Goal: Register for event/course

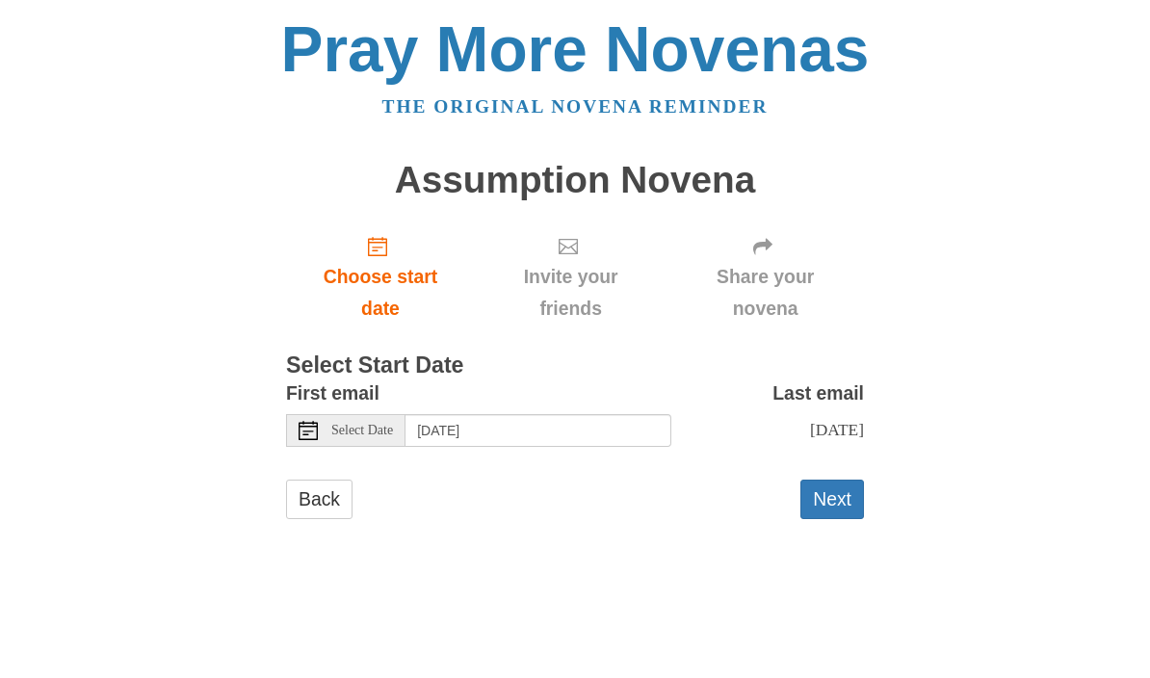
click at [357, 433] on div "Select Date" at bounding box center [345, 430] width 119 height 33
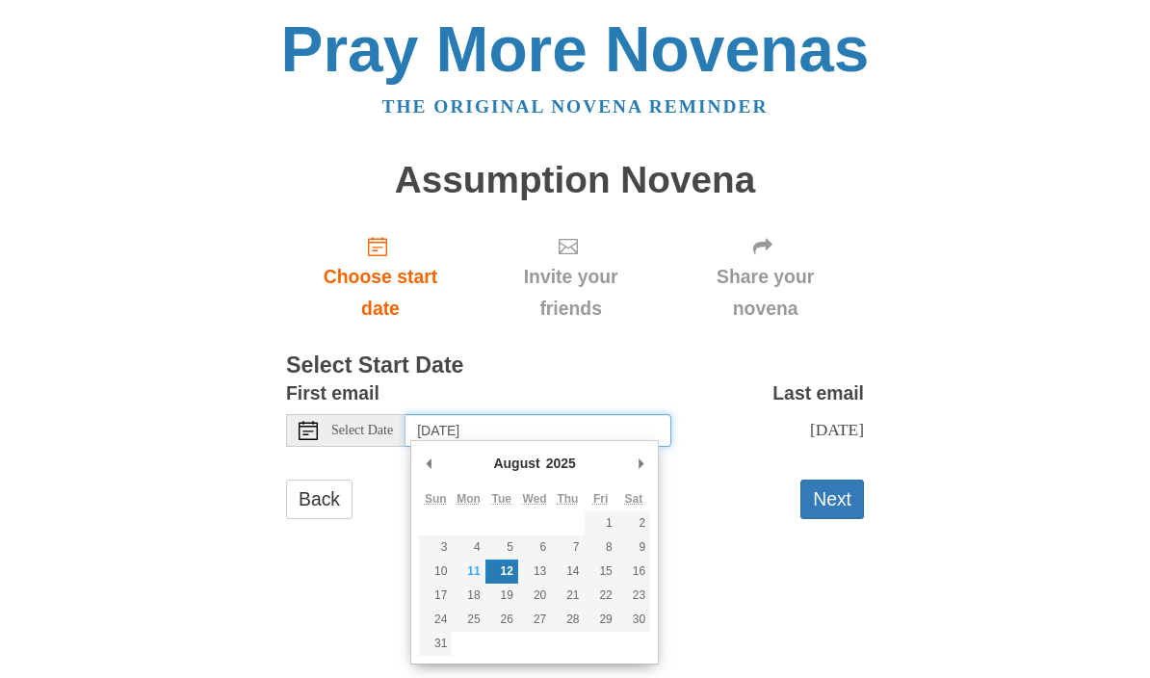
type input "Monday, August 11th"
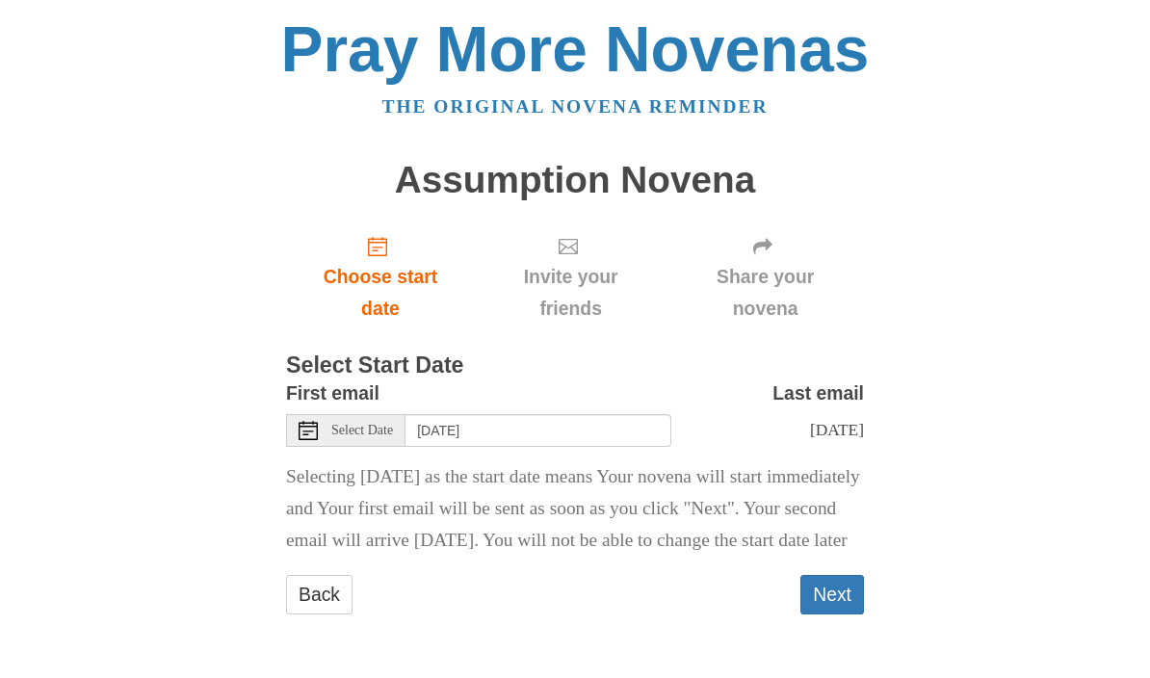
click at [838, 615] on button "Next" at bounding box center [833, 594] width 64 height 39
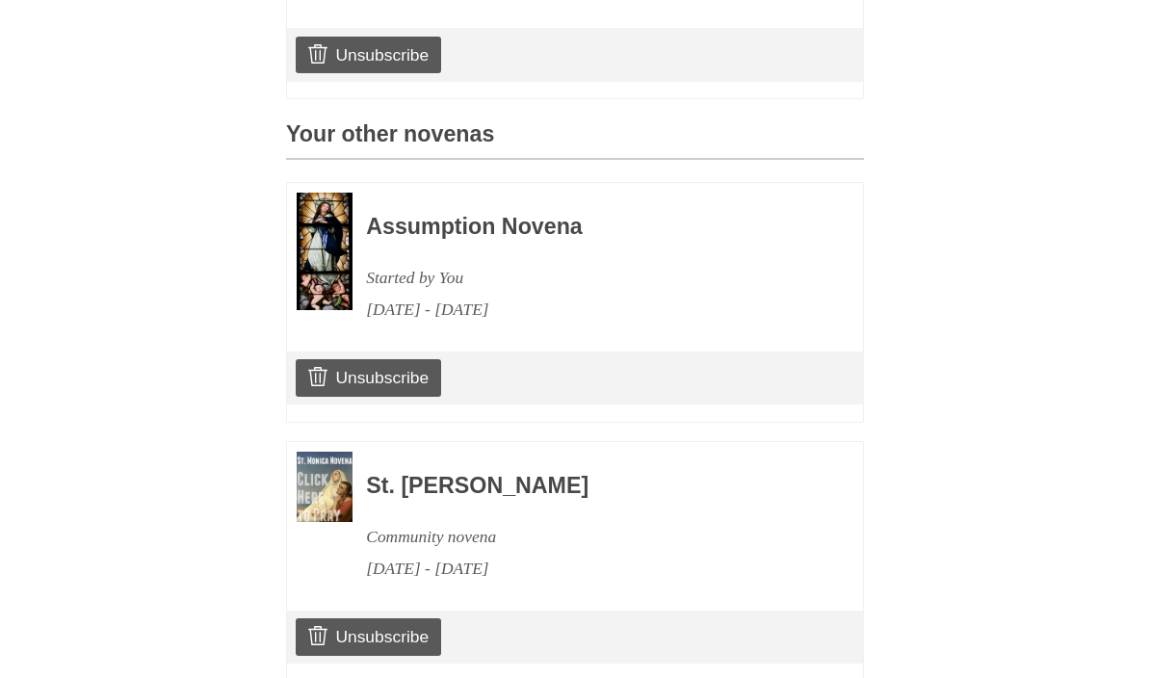
scroll to position [756, 0]
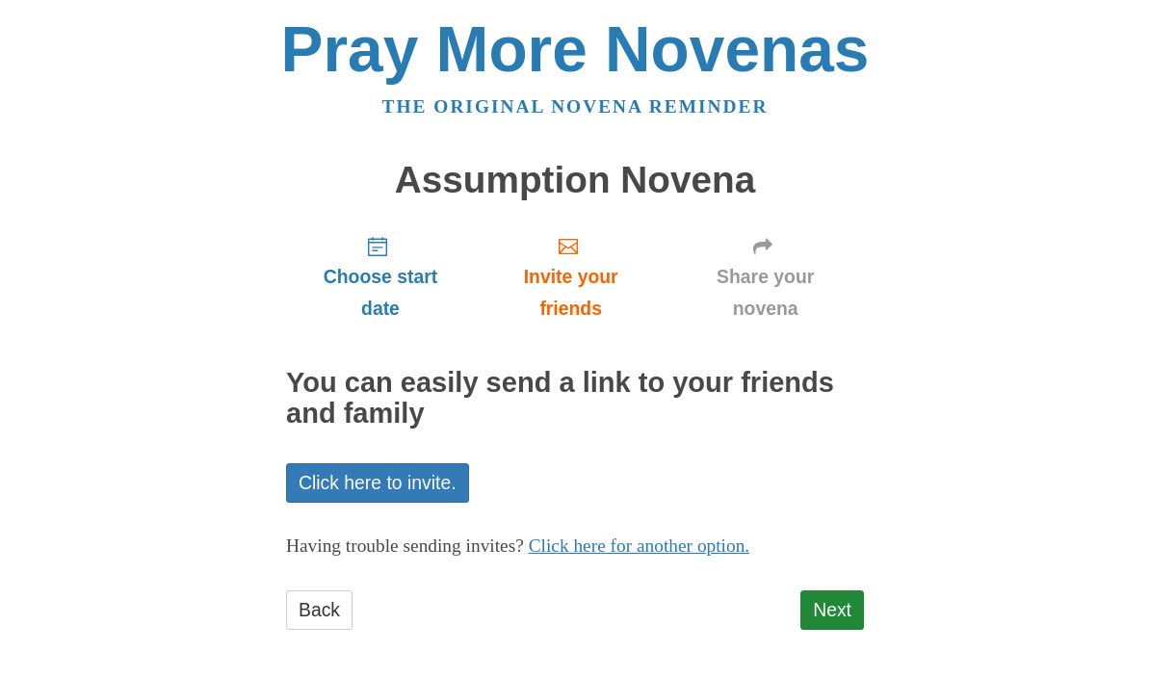
click at [851, 613] on link "Next" at bounding box center [833, 610] width 64 height 39
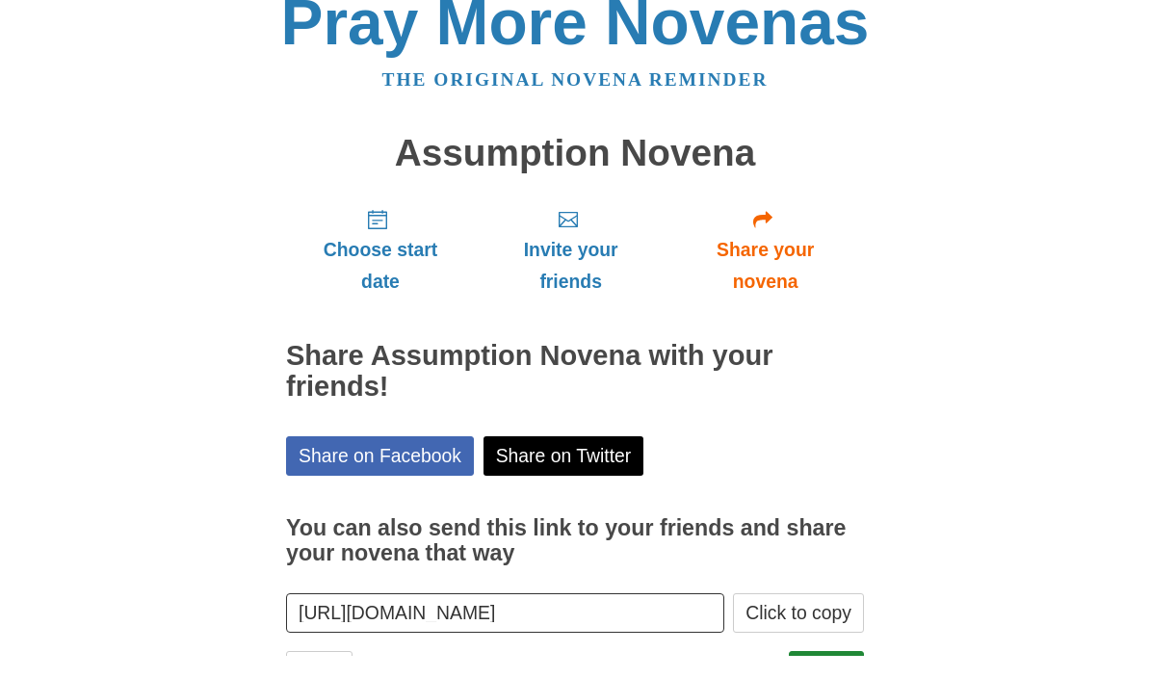
scroll to position [4, 0]
